Goal: Task Accomplishment & Management: Use online tool/utility

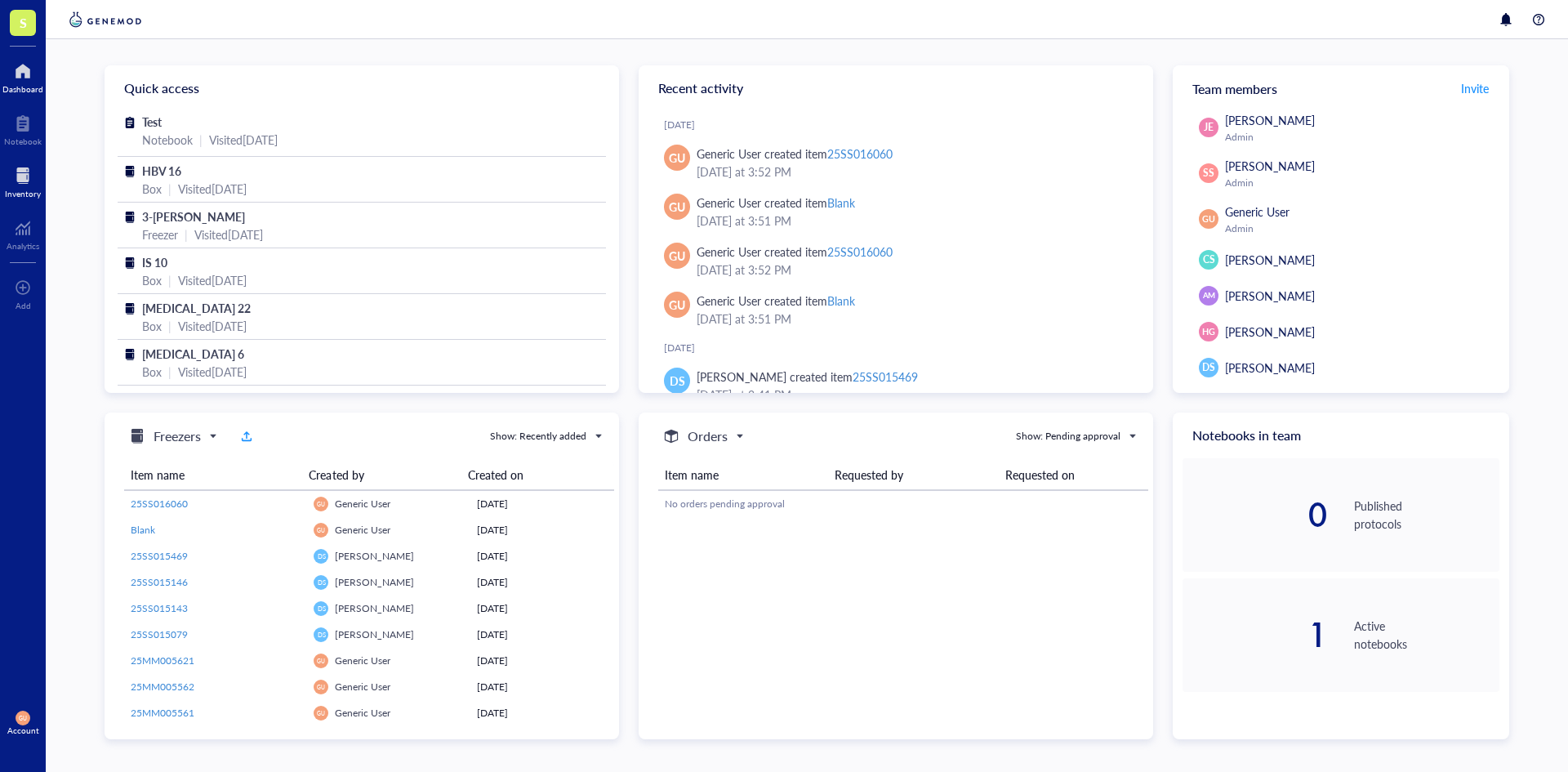
click at [15, 187] on div at bounding box center [22, 175] width 36 height 26
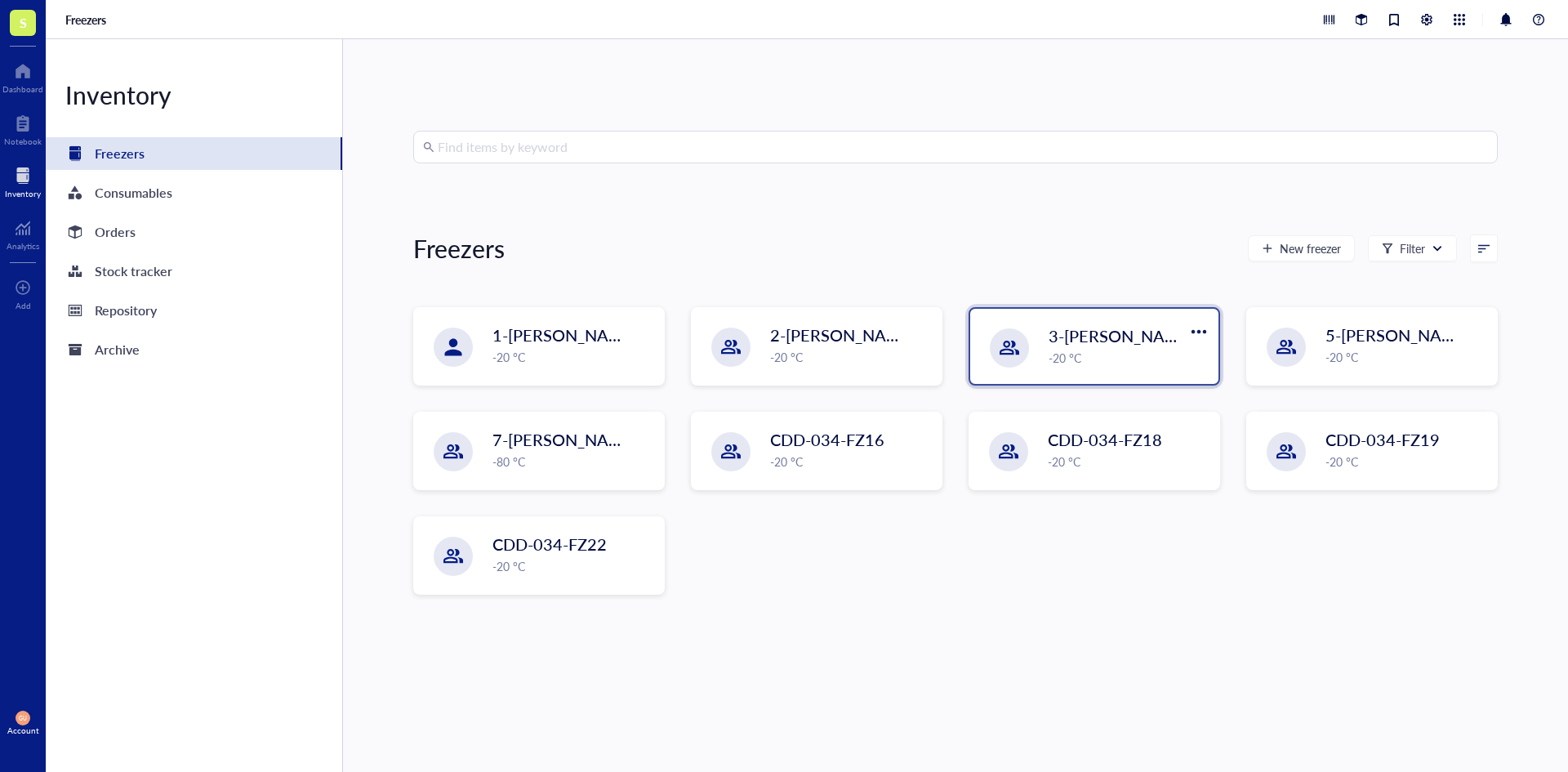
click at [1082, 337] on span "3-[PERSON_NAME]" at bounding box center [1121, 336] width 146 height 23
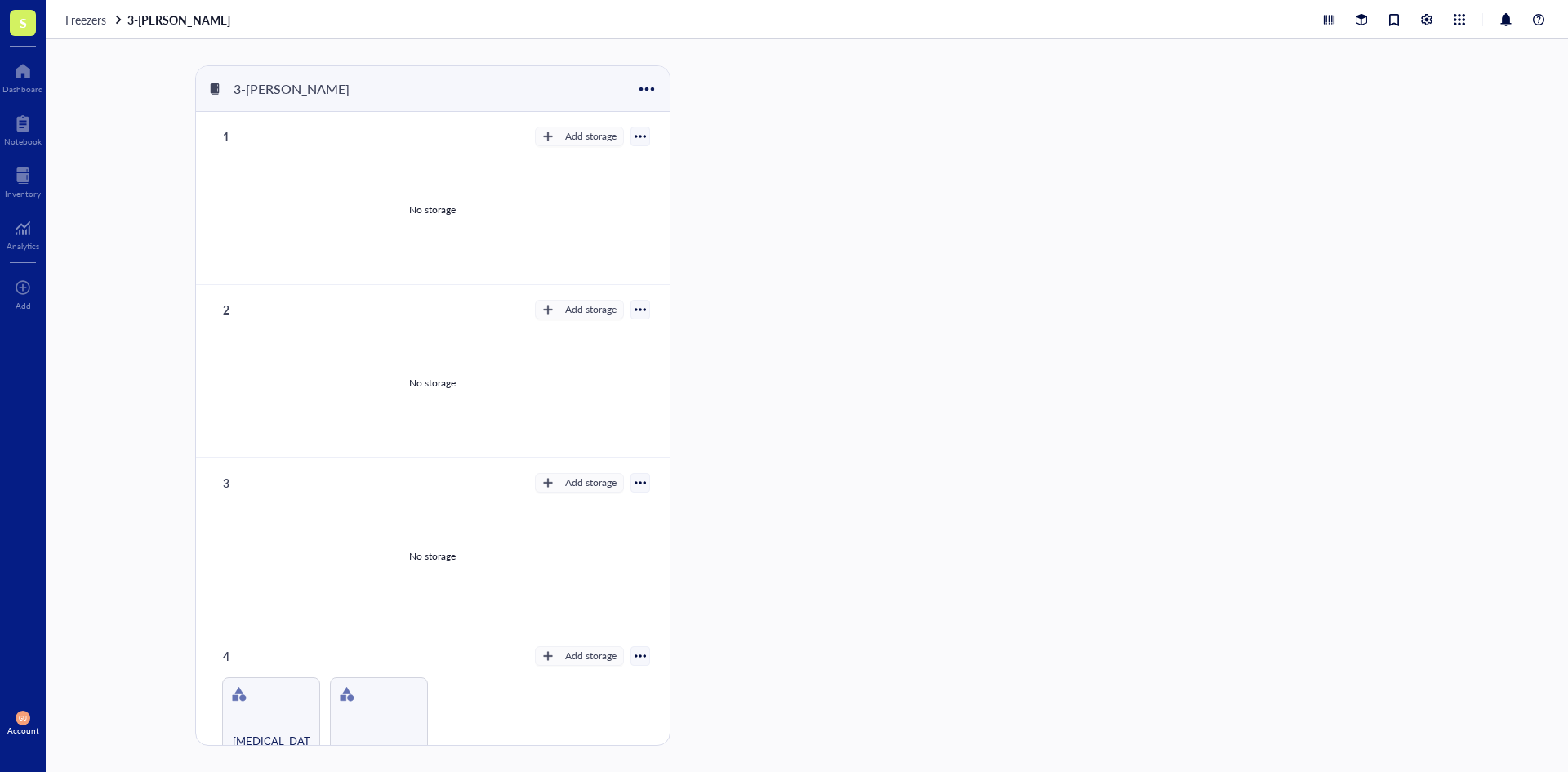
scroll to position [327, 0]
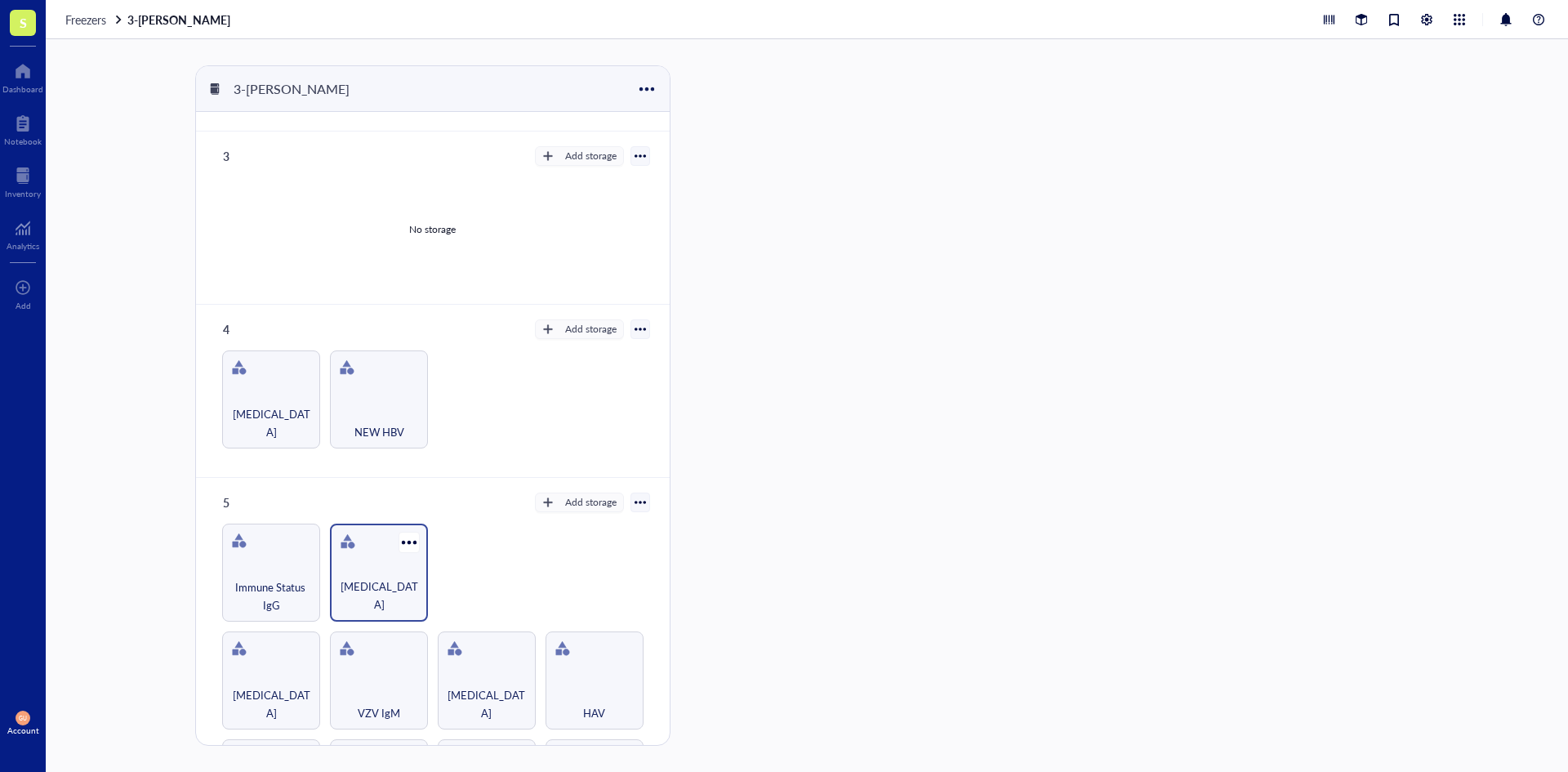
click at [421, 582] on div "[MEDICAL_DATA]" at bounding box center [379, 573] width 98 height 98
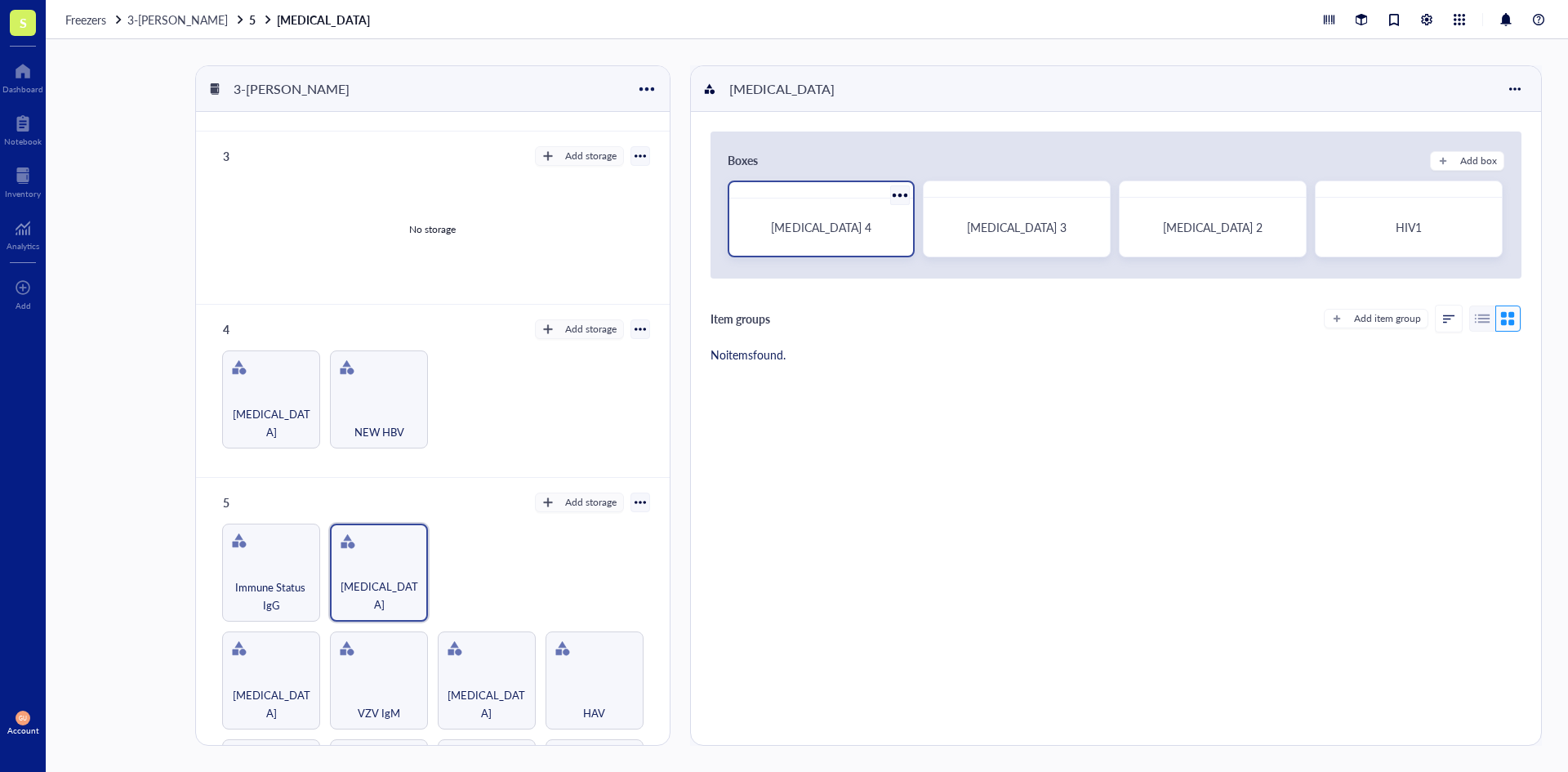
click at [809, 245] on div "[MEDICAL_DATA] 4" at bounding box center [821, 227] width 171 height 44
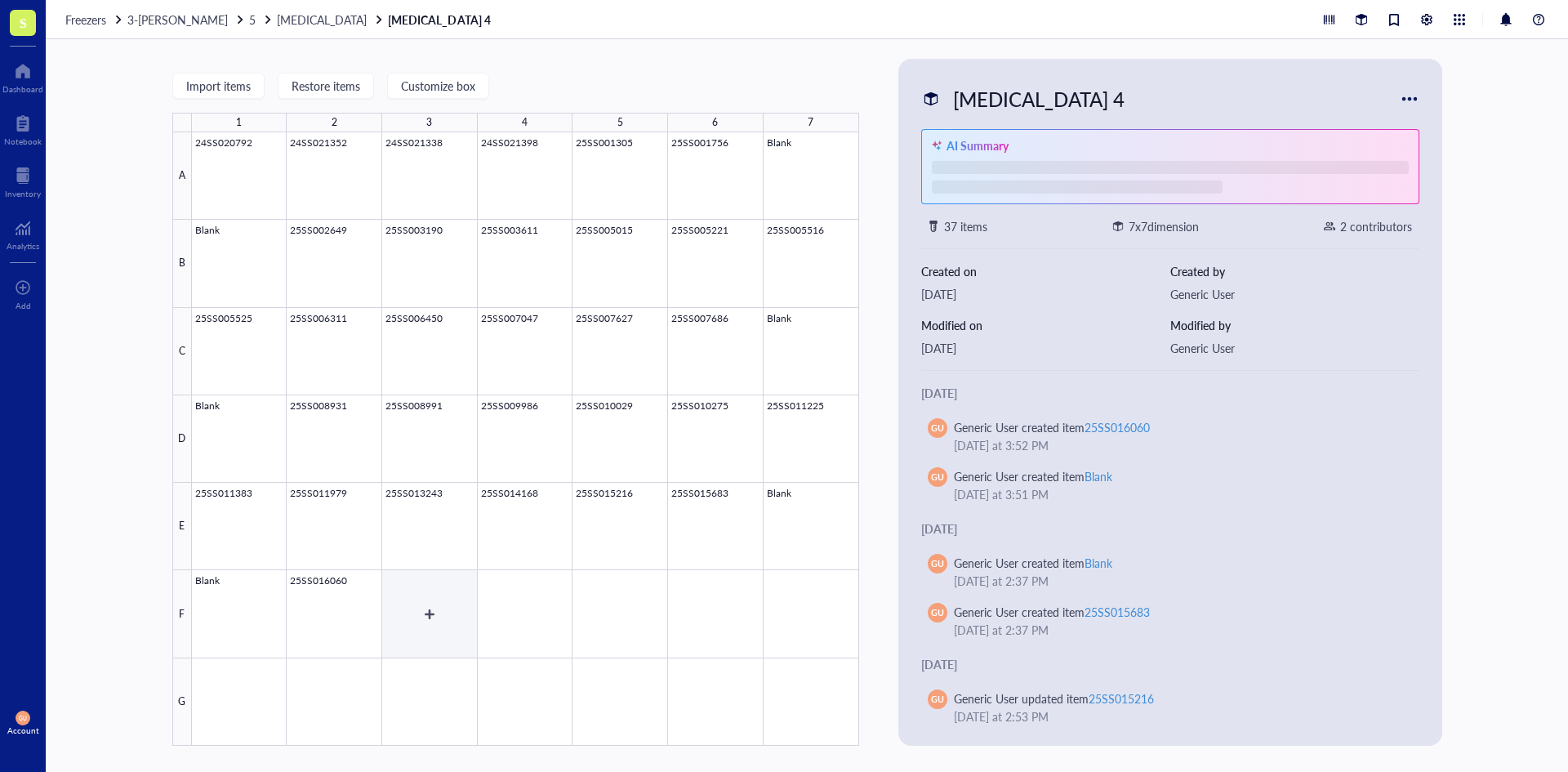
click at [400, 599] on div at bounding box center [525, 439] width 667 height 613
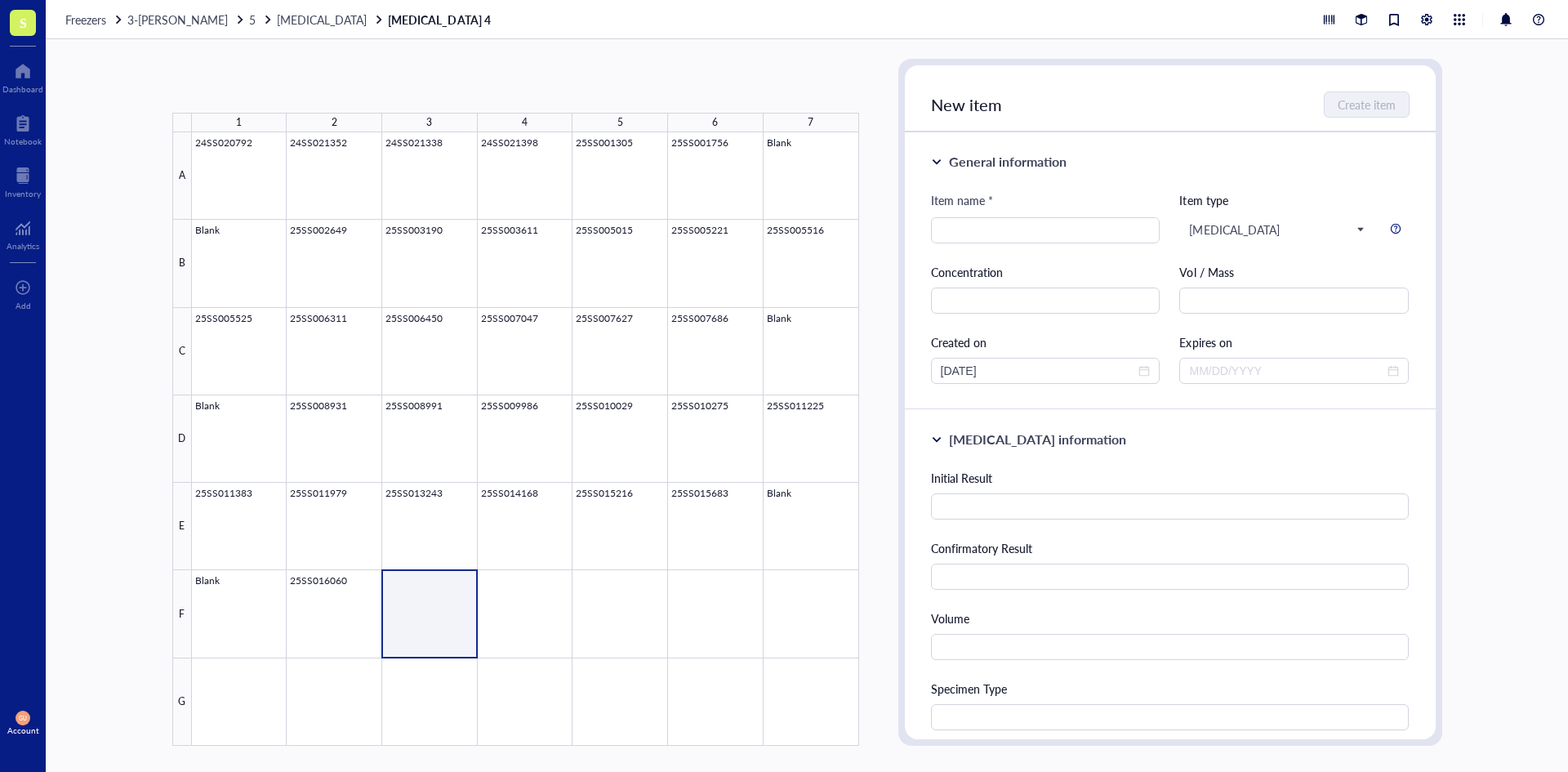
type textarea "Keep everyone on the same page…"
click at [1037, 228] on input "search" at bounding box center [1046, 230] width 210 height 25
paste input "25SS016123"
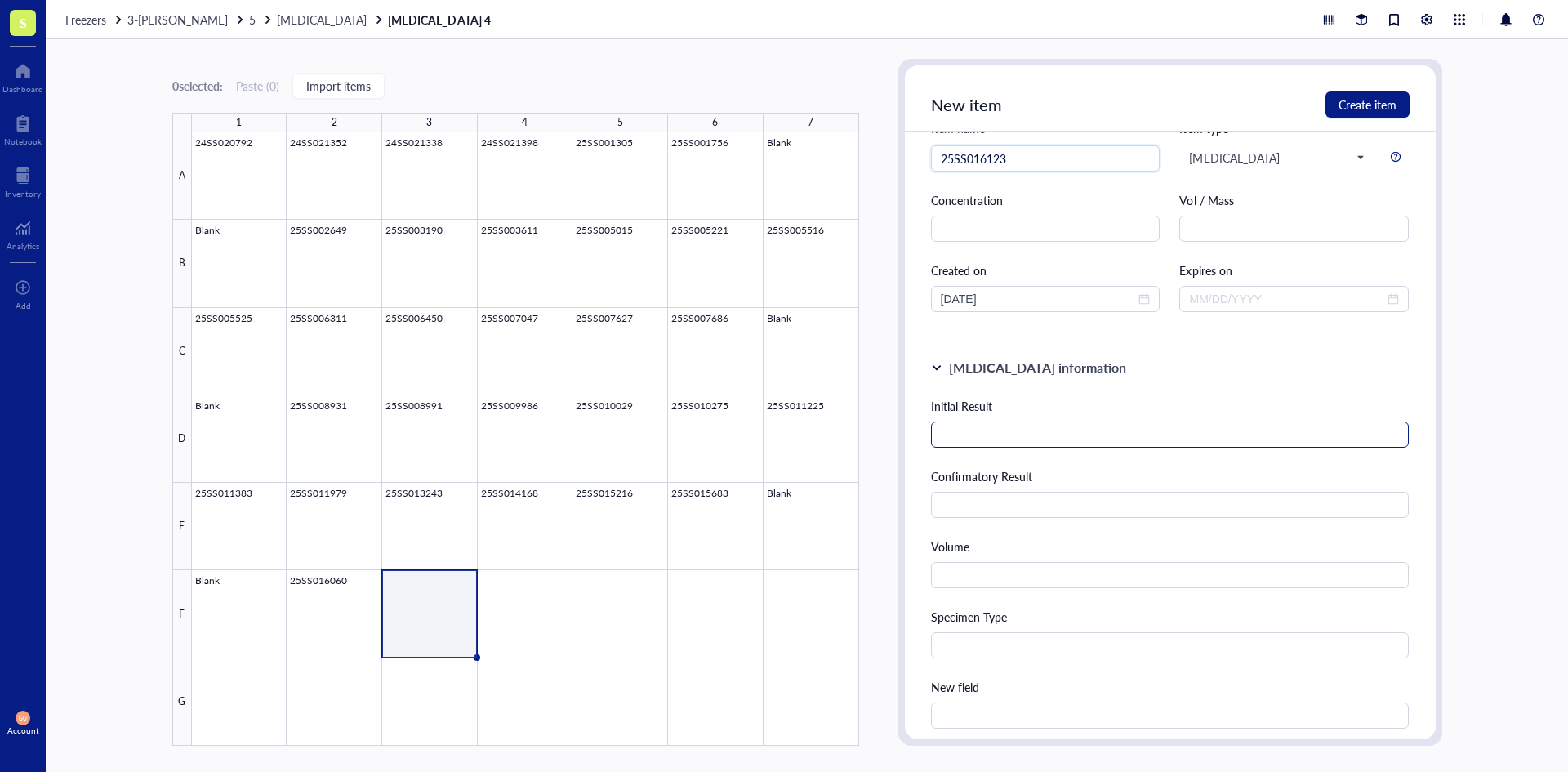
scroll to position [82, 0]
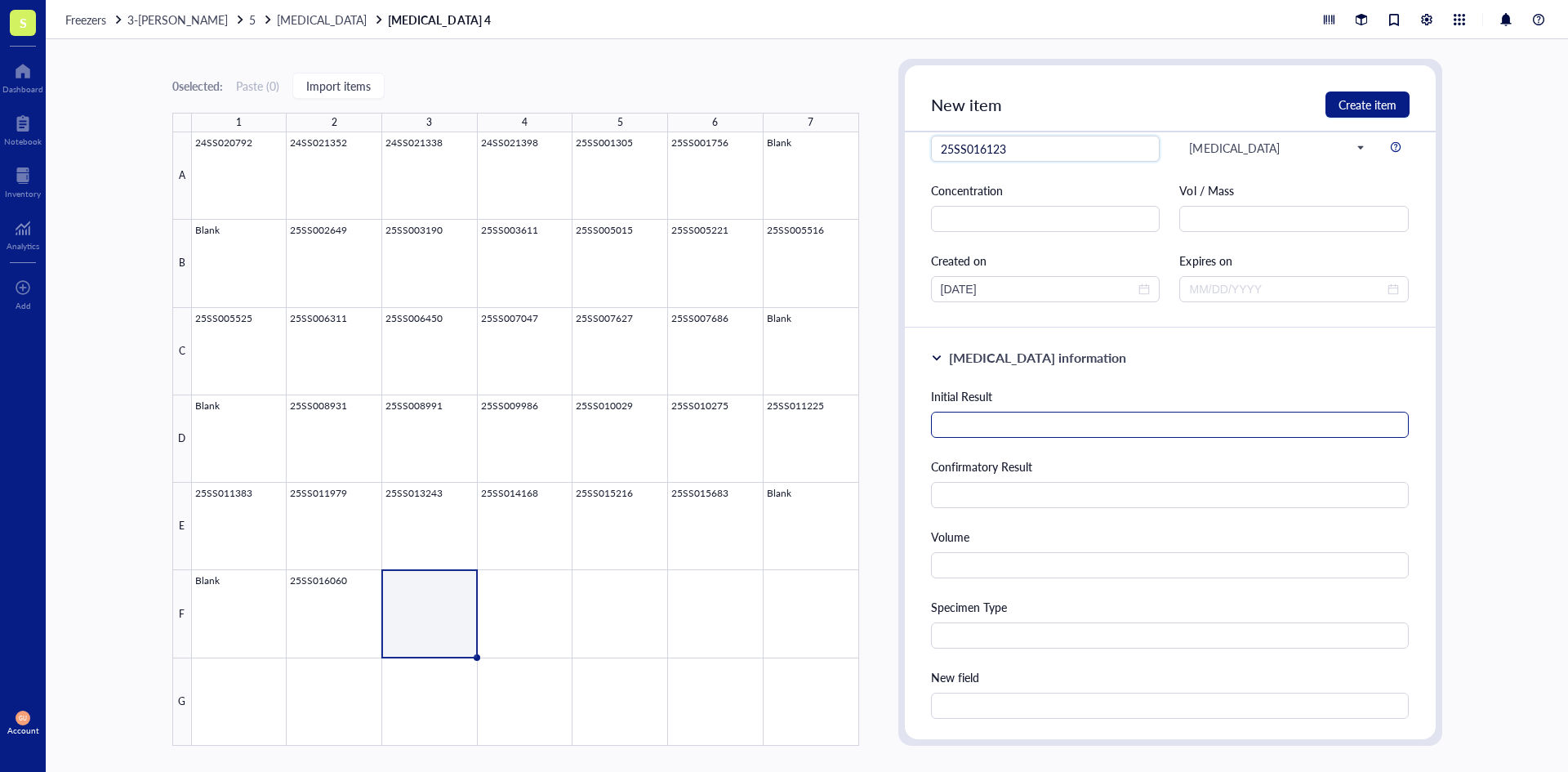
type input "25SS016123"
click at [1035, 418] on input "text" at bounding box center [1170, 424] width 478 height 26
type input "Reactive"
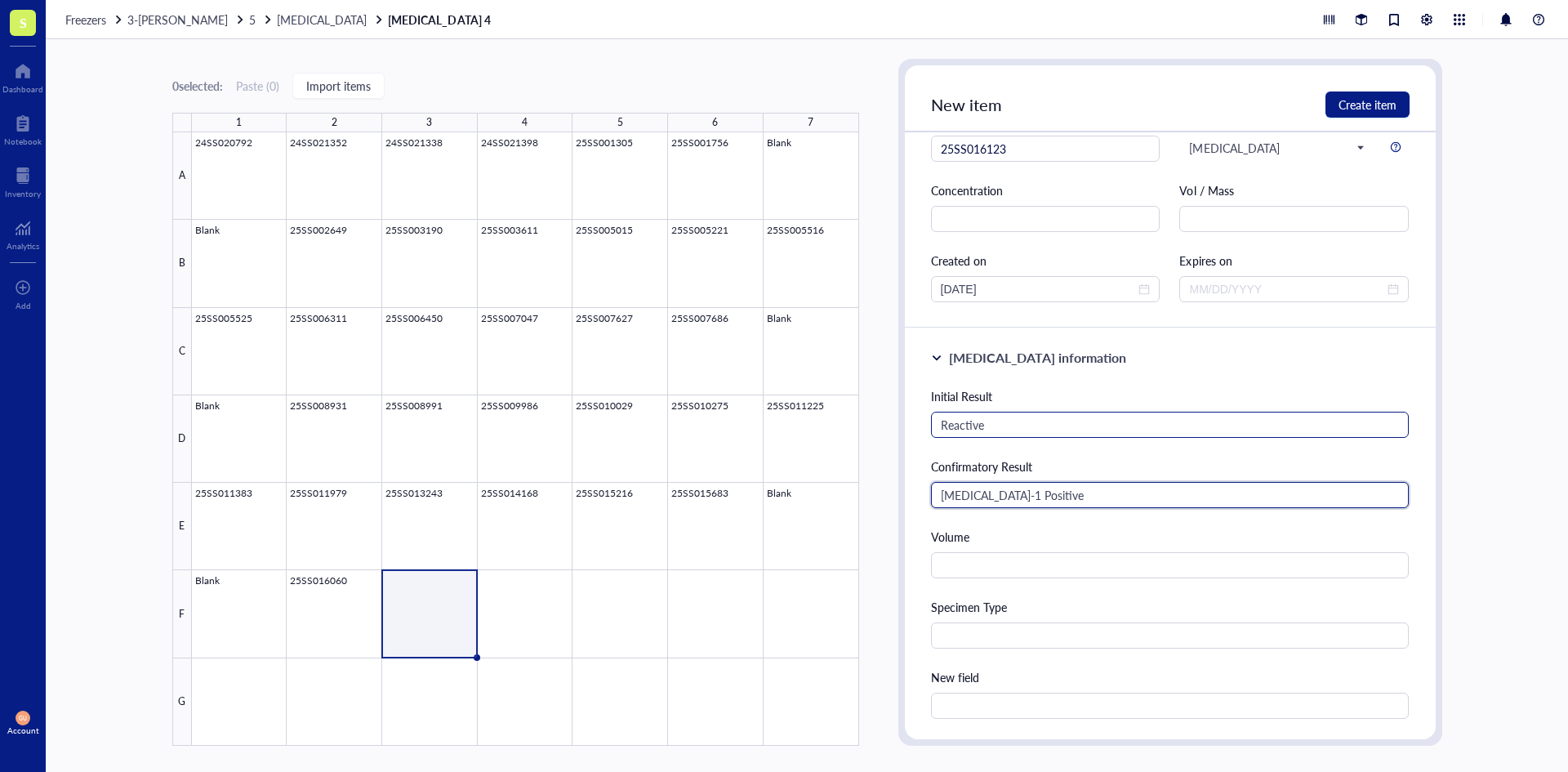
type input "[MEDICAL_DATA]-1 Positive"
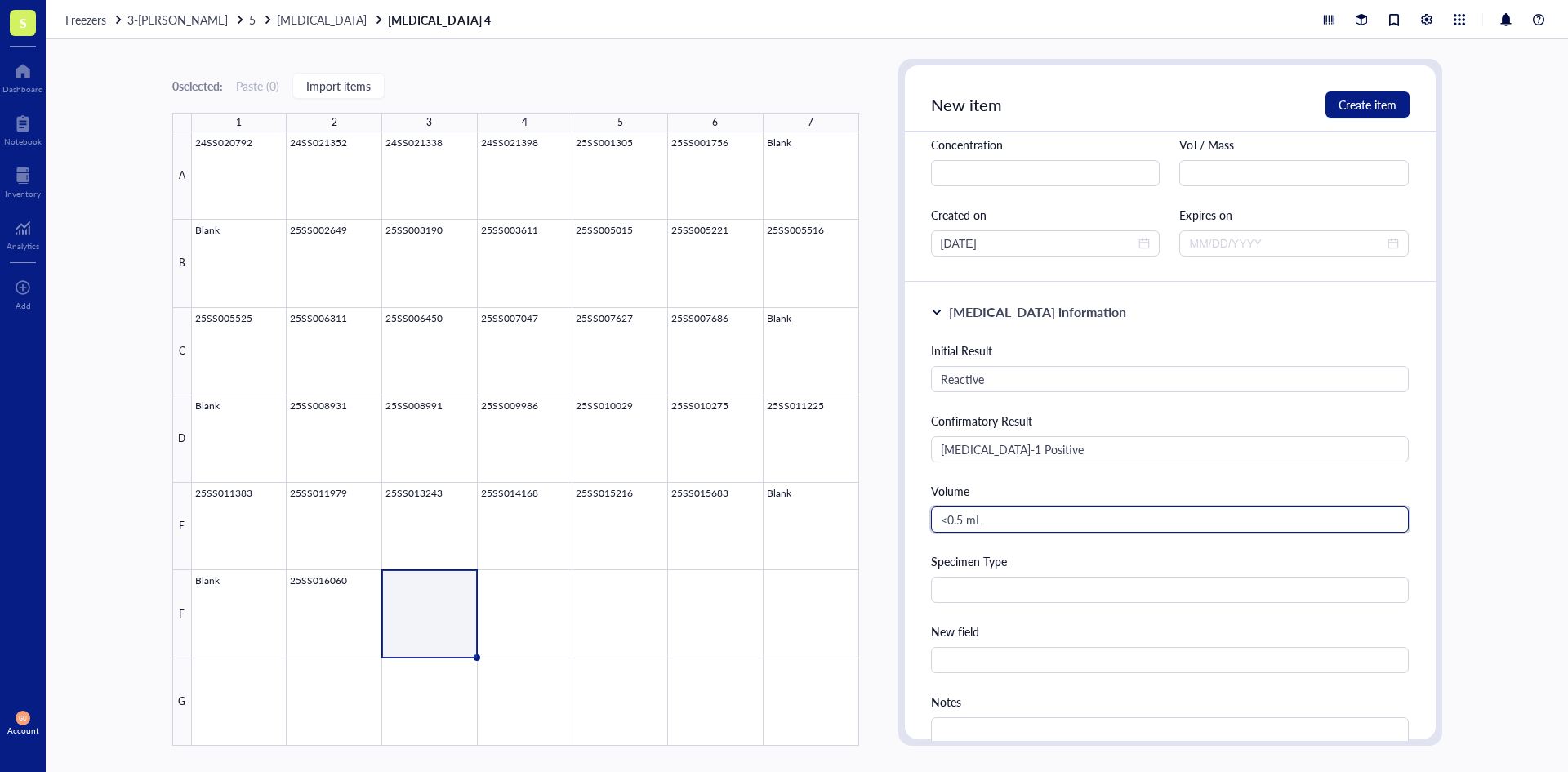
scroll to position [163, 0]
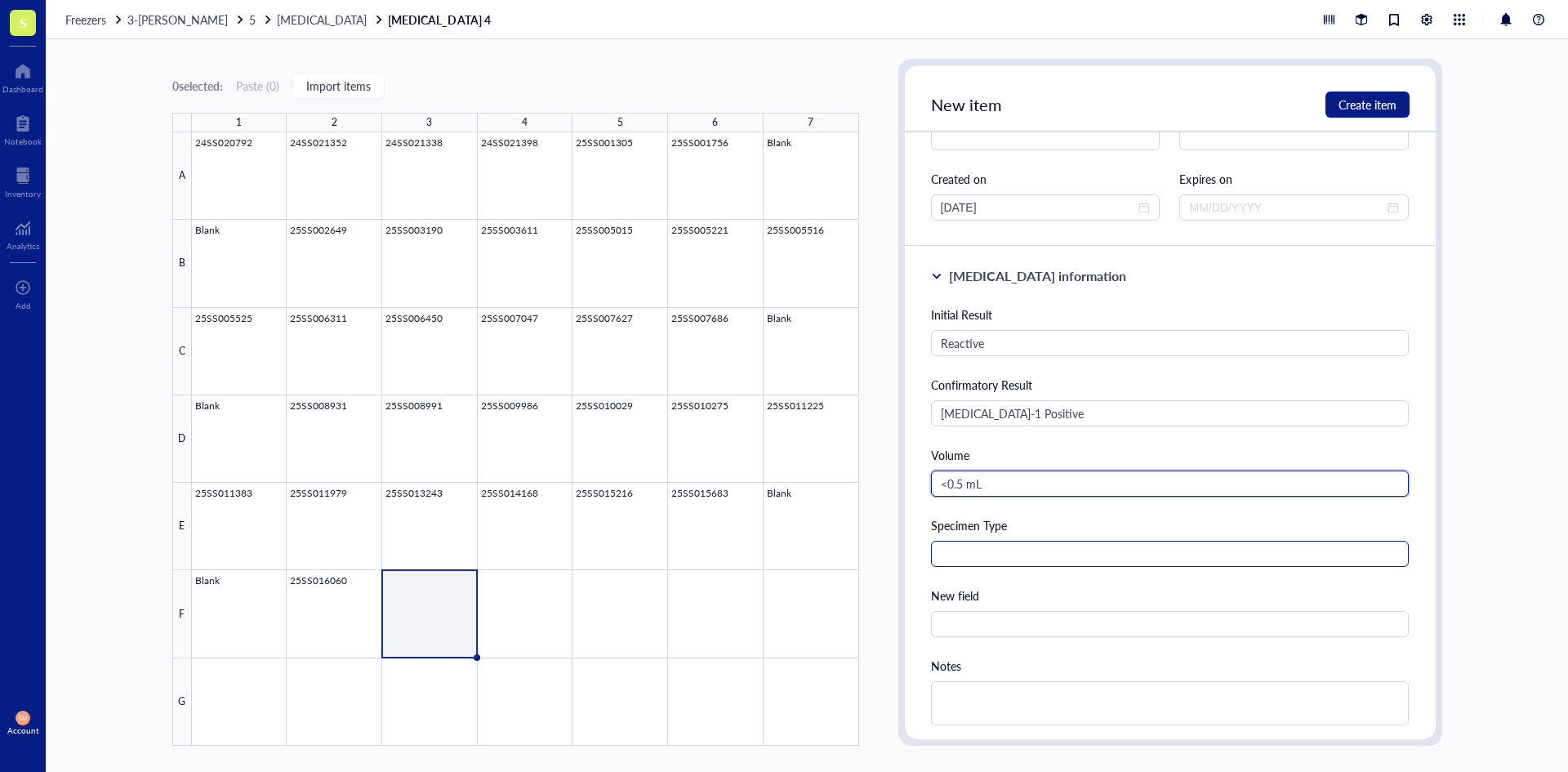
type input "<0.5 mL"
click at [1010, 557] on input "text" at bounding box center [1170, 554] width 478 height 26
type input "Serum"
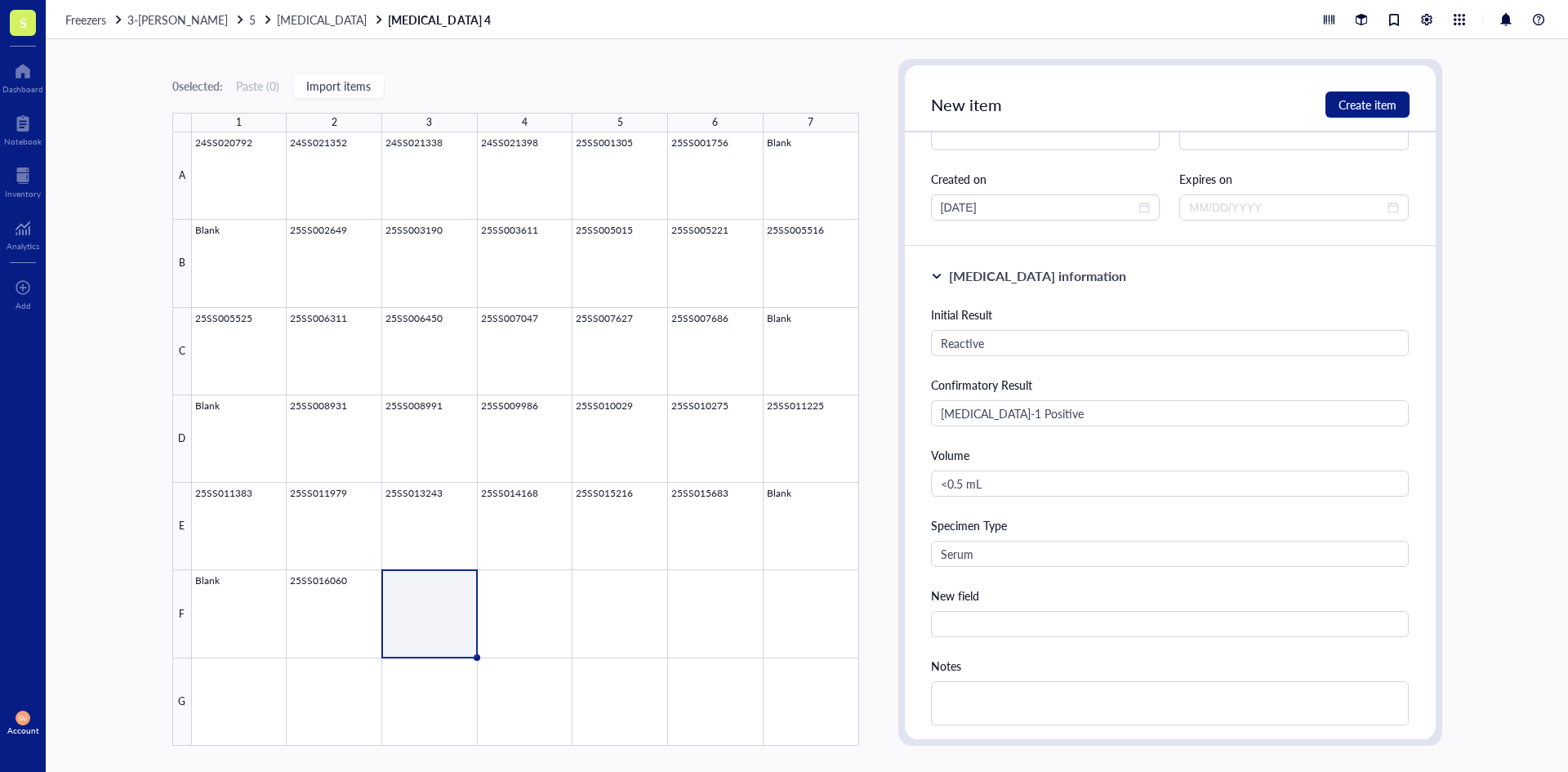
click at [1003, 669] on div "Notes" at bounding box center [1170, 665] width 478 height 18
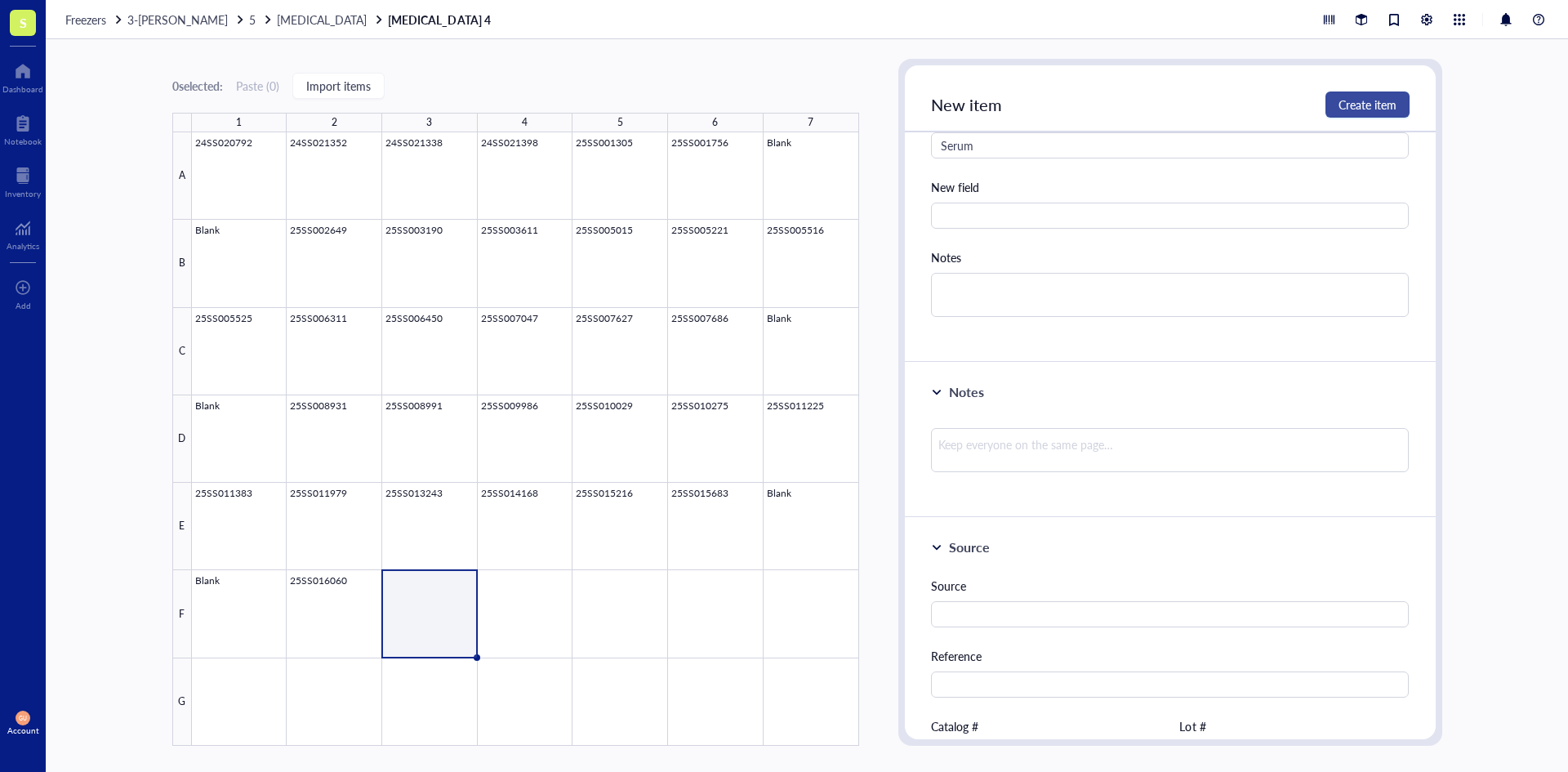
click at [1362, 98] on span "Create item" at bounding box center [1367, 104] width 58 height 13
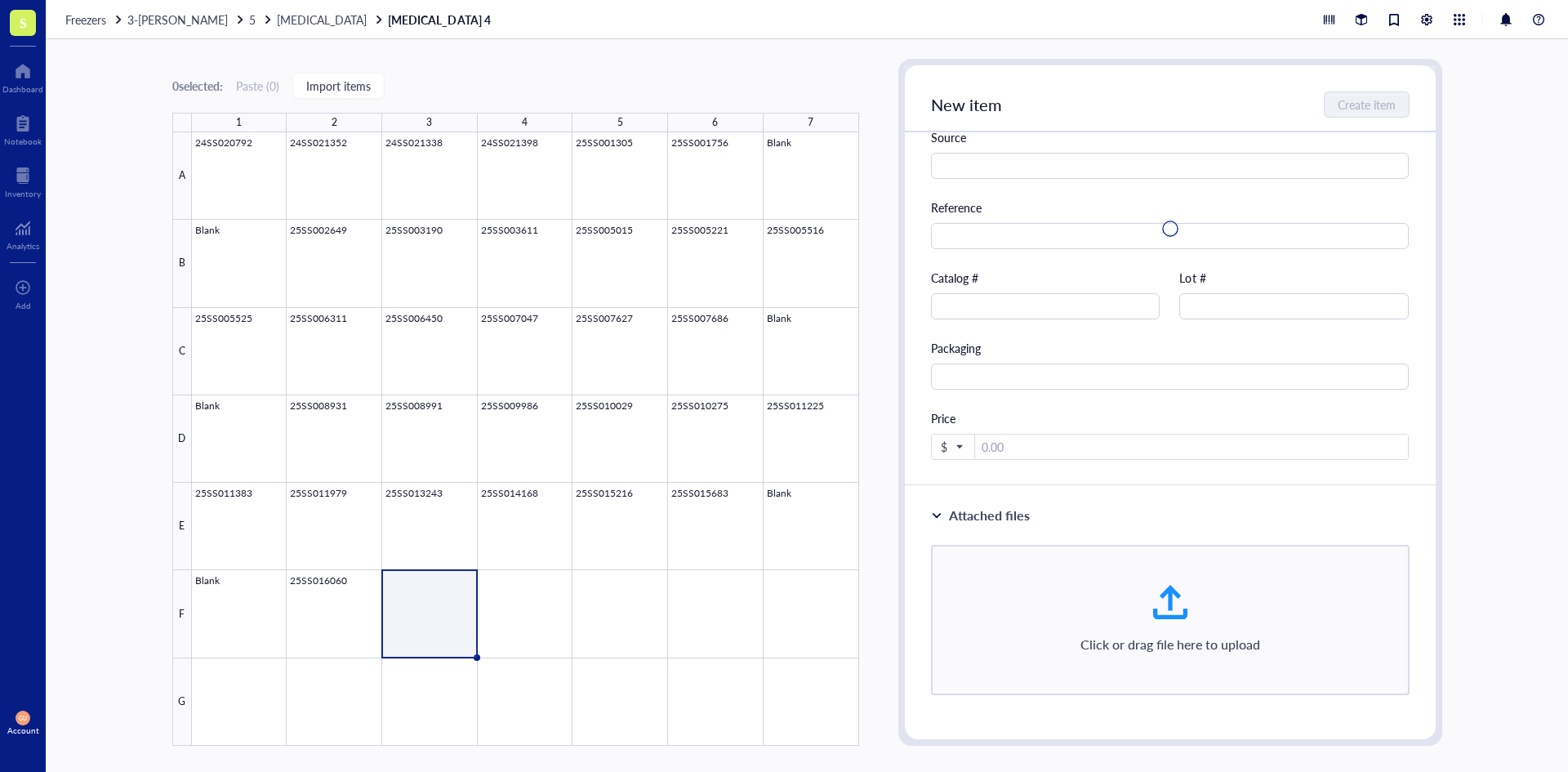
scroll to position [47, 0]
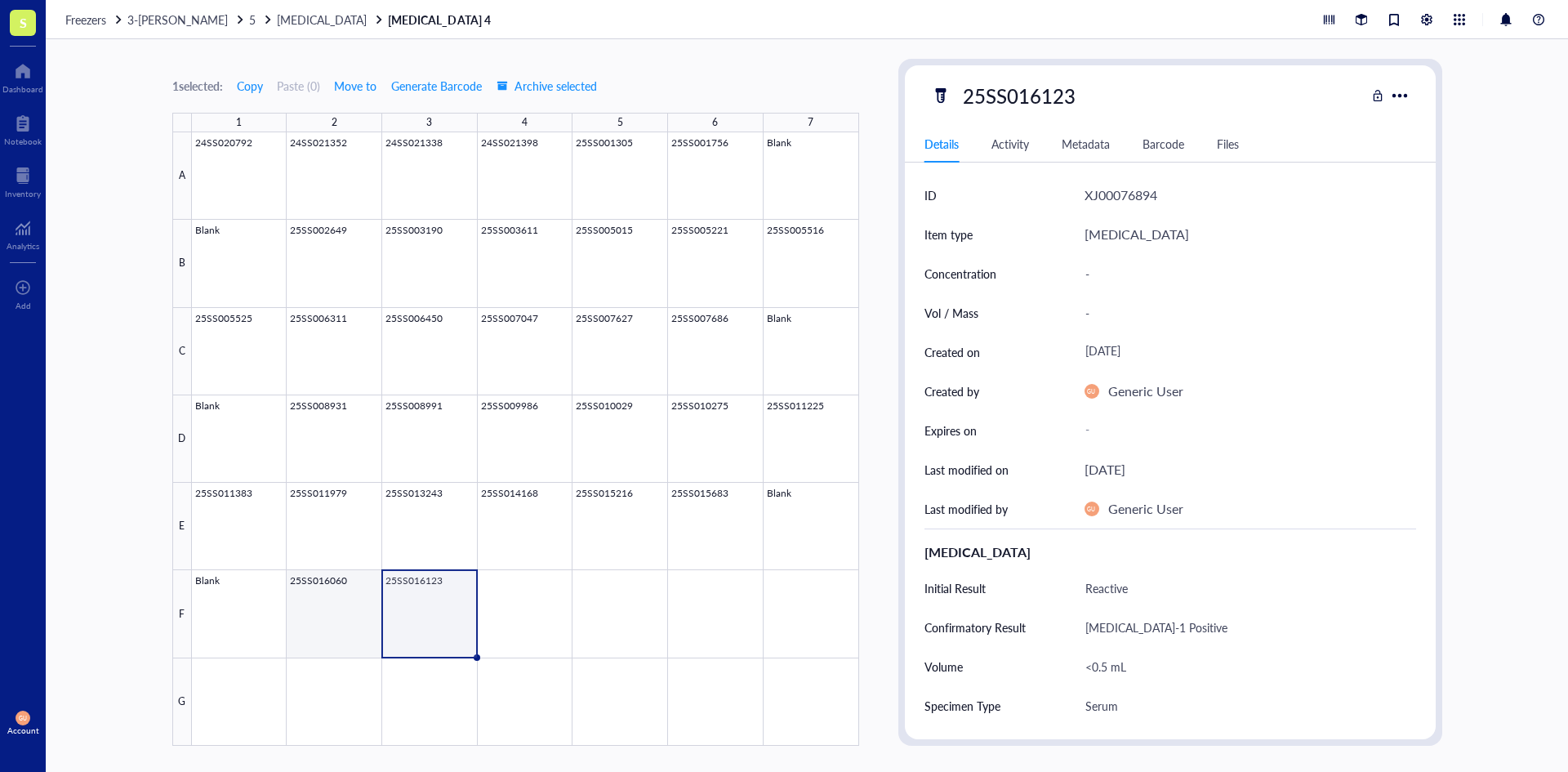
click at [350, 619] on div at bounding box center [525, 439] width 667 height 613
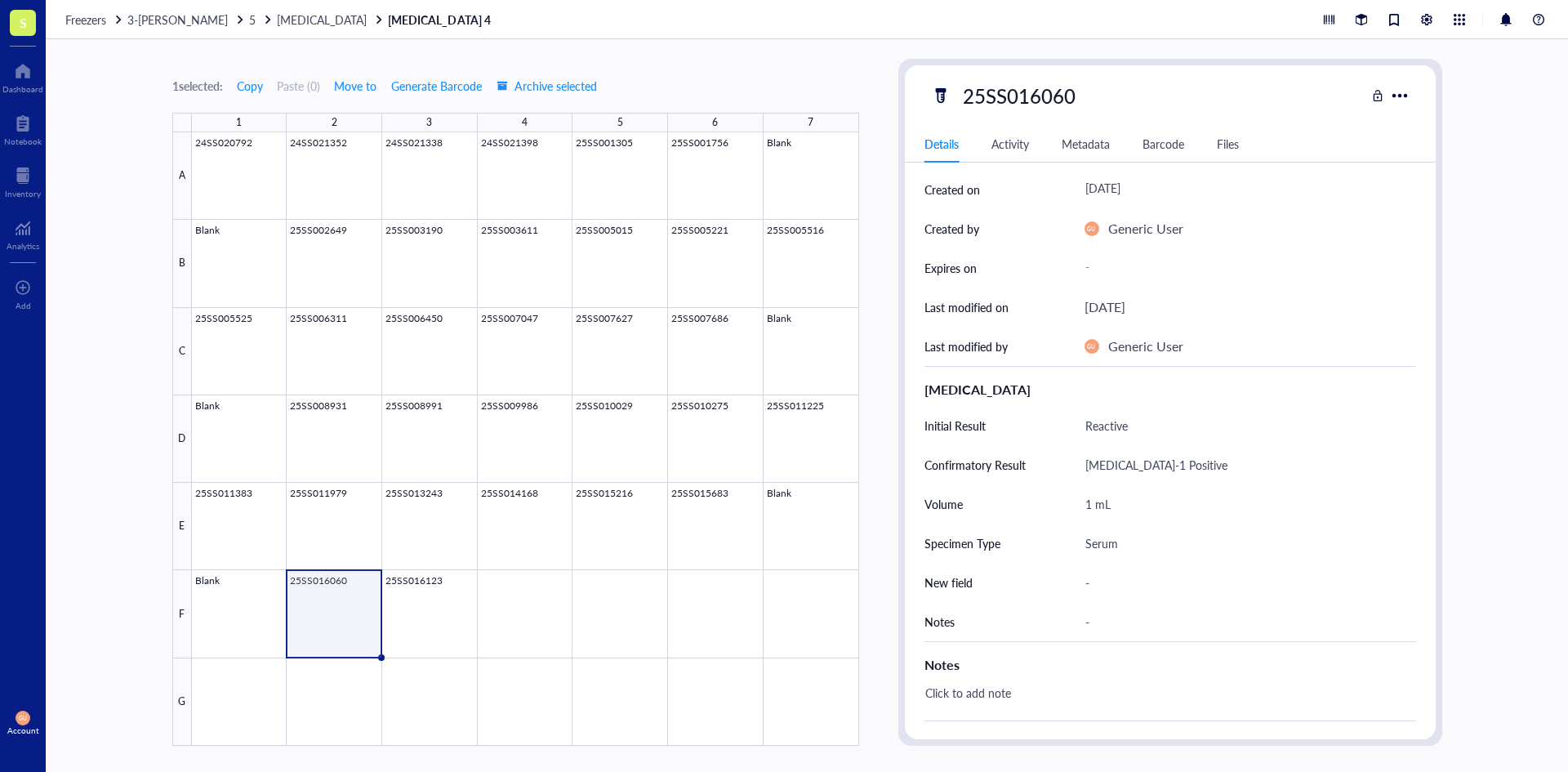
scroll to position [163, 0]
click at [433, 611] on div at bounding box center [525, 439] width 667 height 613
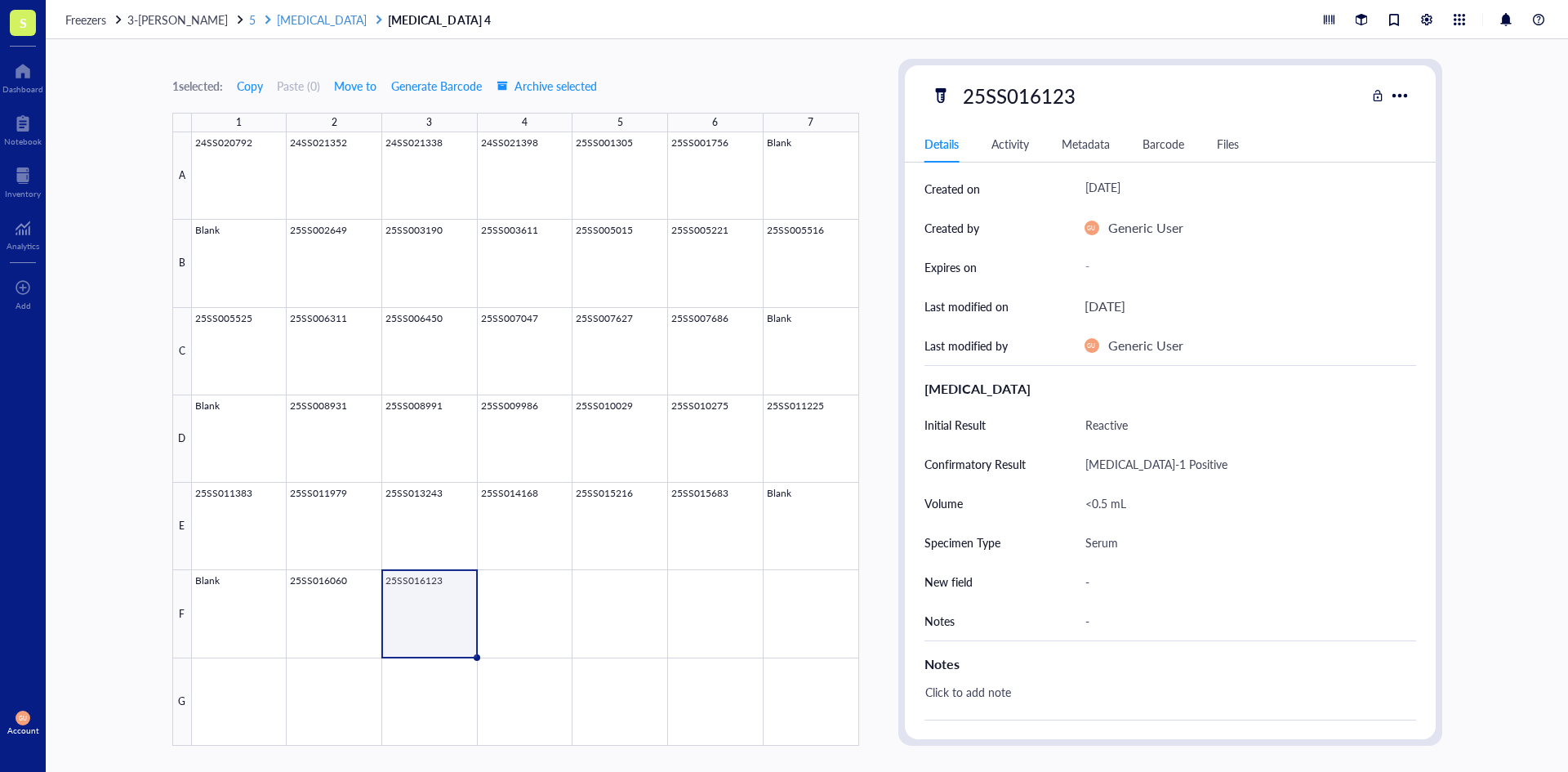
click at [277, 19] on span "[MEDICAL_DATA]" at bounding box center [322, 20] width 90 height 17
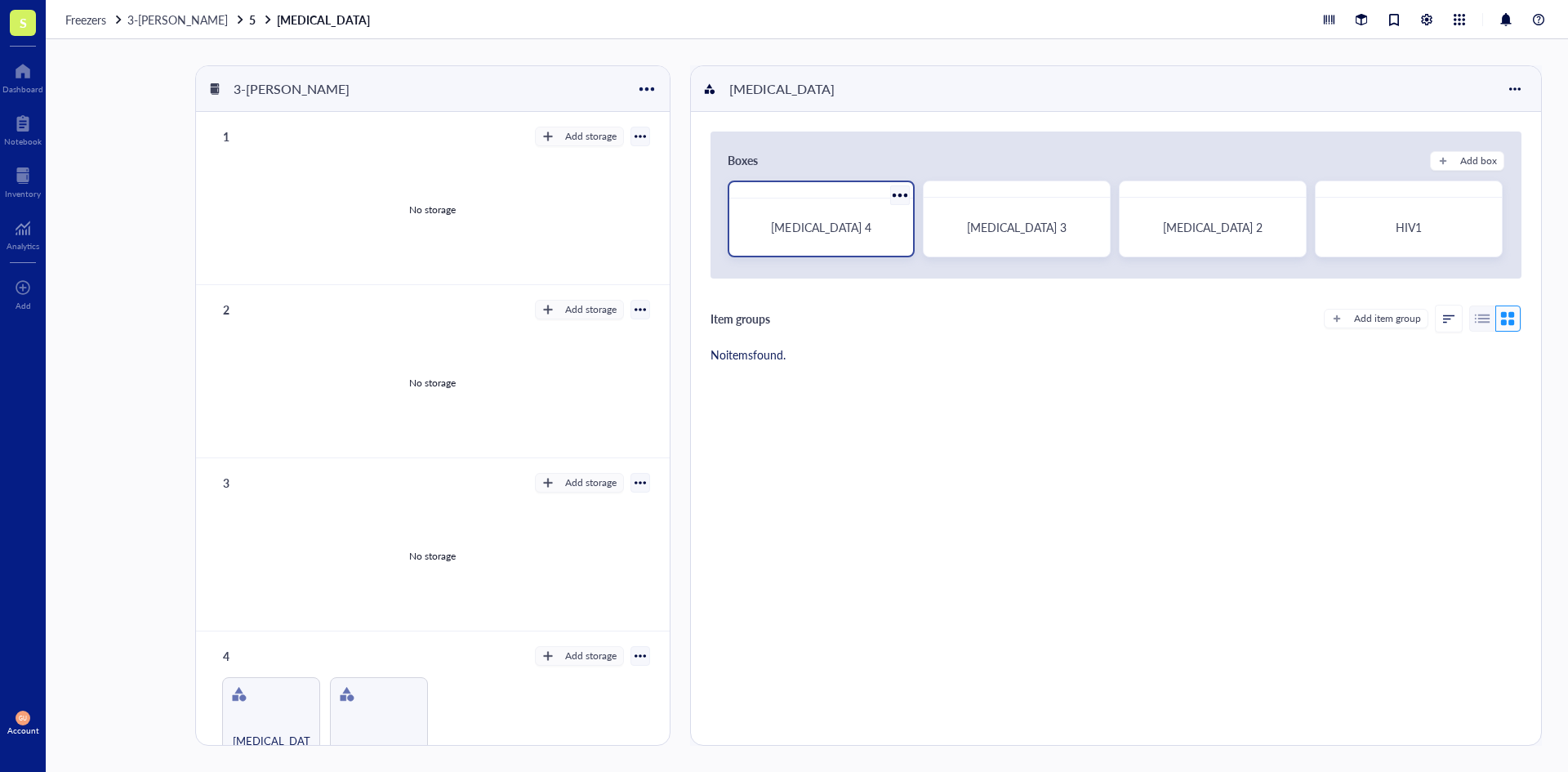
click at [839, 222] on div "[MEDICAL_DATA] 4" at bounding box center [822, 227] width 146 height 15
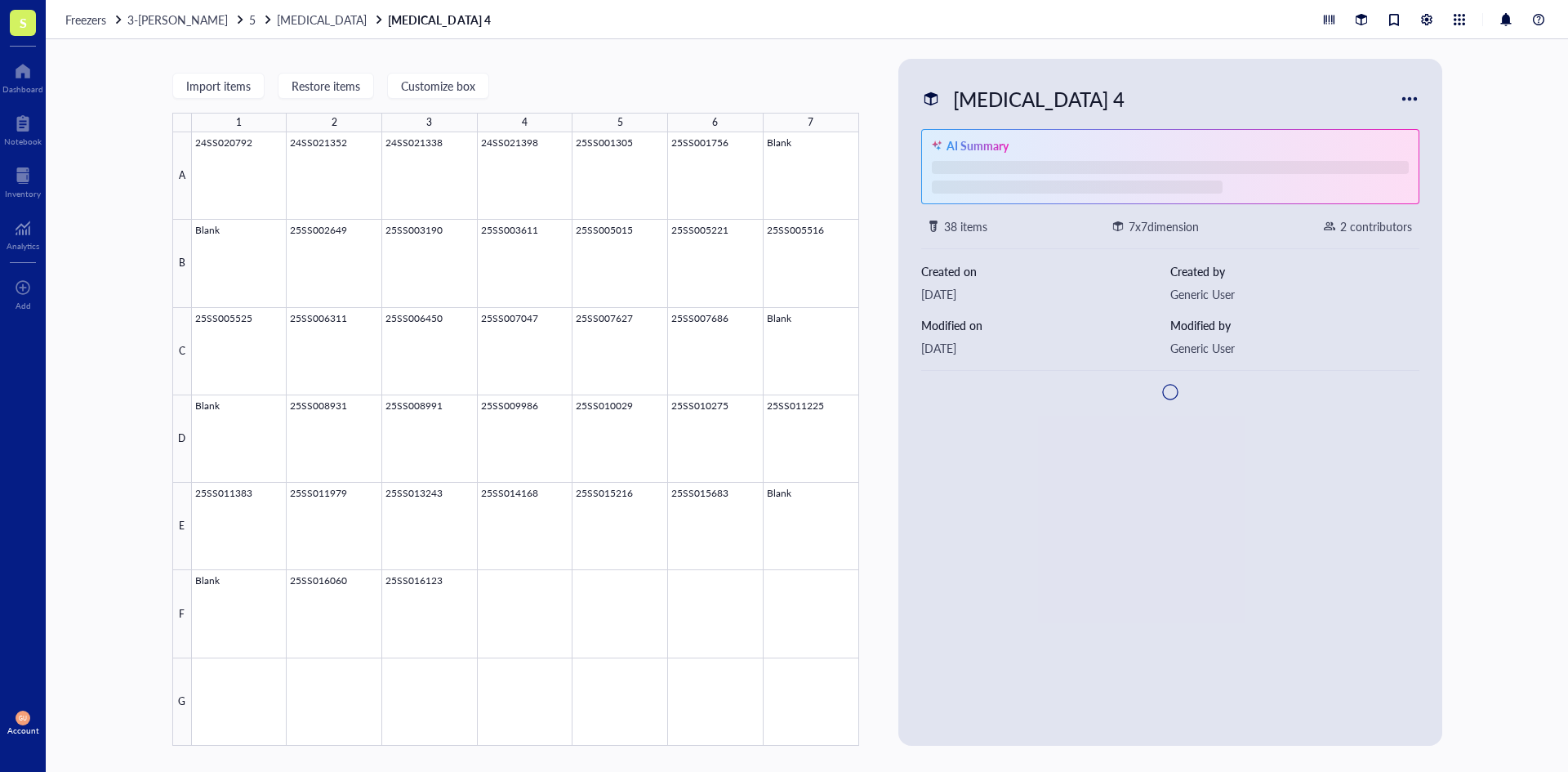
type textarea "Keep everyone on the same page…"
